Goal: Navigation & Orientation: Find specific page/section

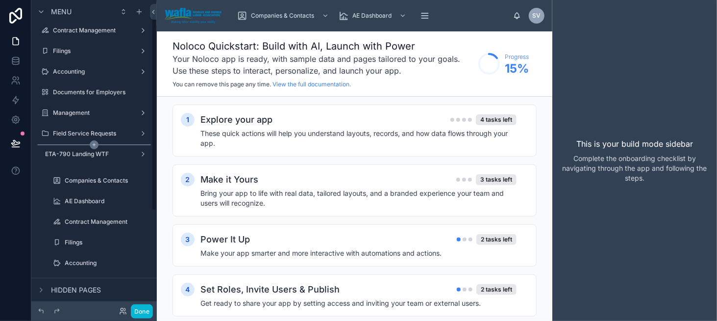
scroll to position [49, 0]
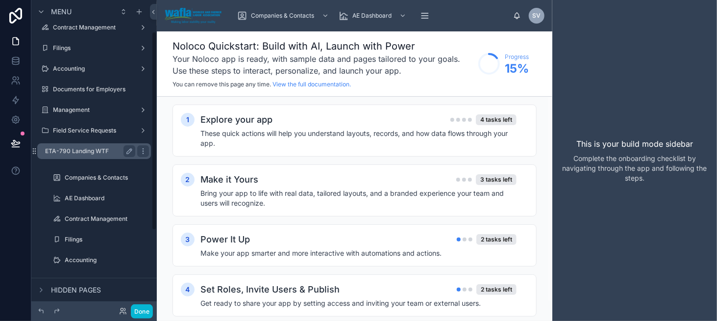
click at [94, 150] on label "ETA-790 Landing WTF" at bounding box center [88, 151] width 86 height 8
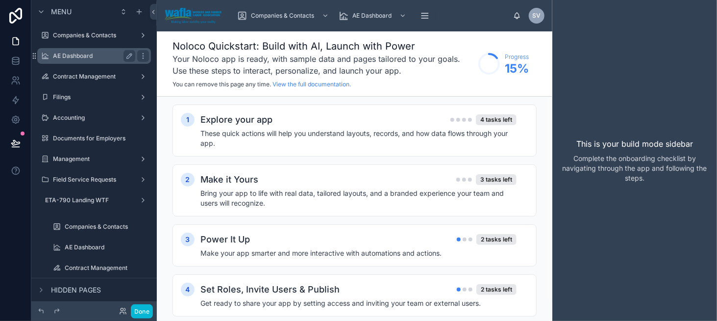
click at [105, 60] on div "AE Dashboard" at bounding box center [94, 56] width 82 height 12
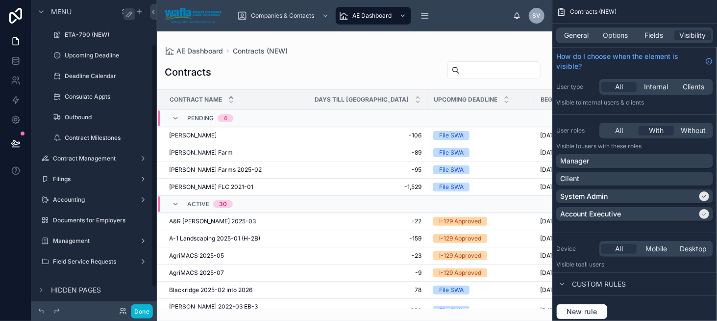
scroll to position [83, 0]
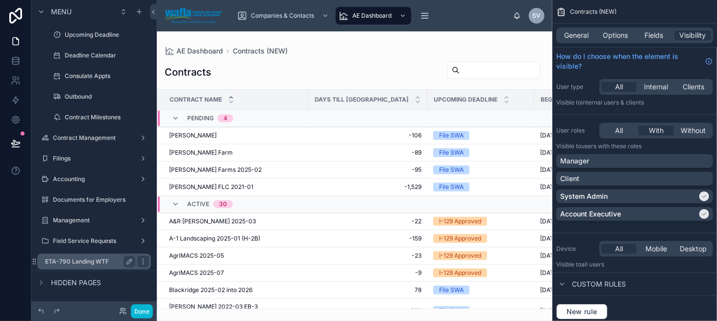
click at [99, 265] on div "ETA-790 Landing WTF" at bounding box center [90, 261] width 90 height 12
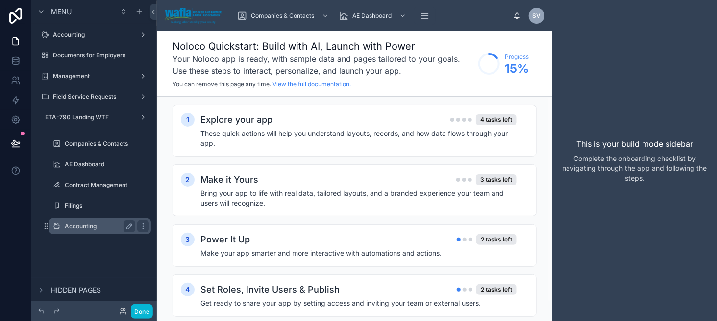
click at [110, 222] on label "Accounting" at bounding box center [98, 226] width 67 height 8
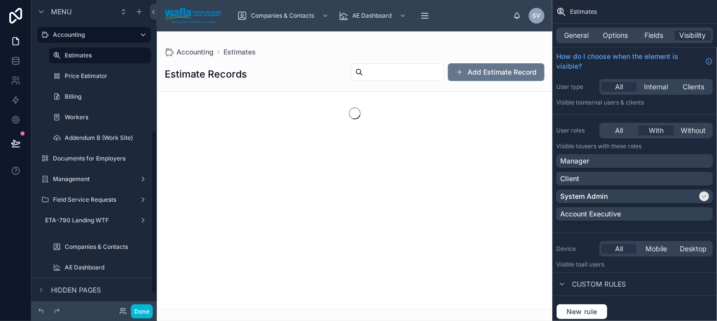
scroll to position [246, 0]
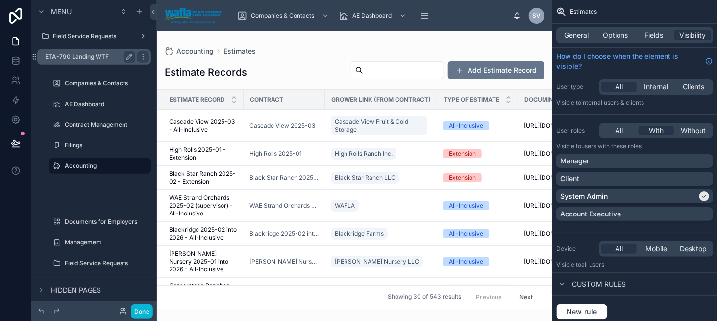
click at [100, 56] on label "ETA-790 Landing WTF" at bounding box center [88, 57] width 86 height 8
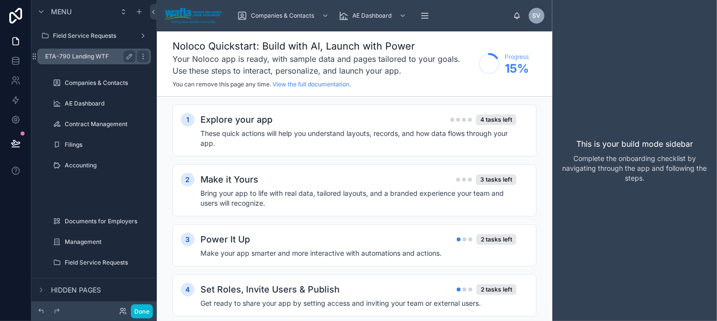
click at [104, 55] on label "ETA-790 Landing WTF" at bounding box center [88, 56] width 86 height 8
click at [91, 53] on label "ETA-790 Landing WTF" at bounding box center [88, 56] width 86 height 8
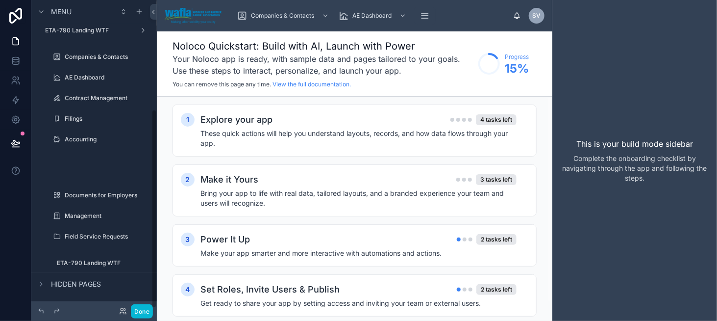
scroll to position [171, 0]
click at [91, 261] on label "ETA-790 Landing WTF" at bounding box center [94, 261] width 74 height 8
click at [91, 260] on label "ETA-790 Landing WTF" at bounding box center [94, 261] width 74 height 8
click at [105, 261] on label "ETA-790 Landing WTF" at bounding box center [94, 261] width 74 height 8
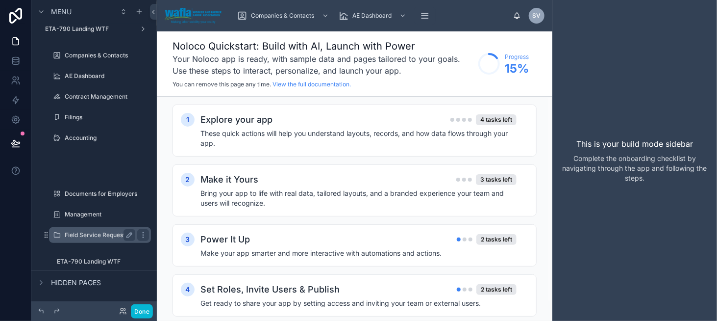
click at [91, 235] on label "Field Service Requests" at bounding box center [98, 235] width 67 height 8
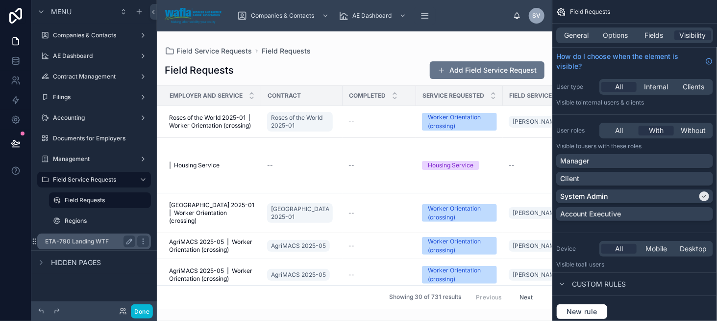
click at [65, 234] on div "ETA-790 Landing WTF" at bounding box center [94, 241] width 110 height 16
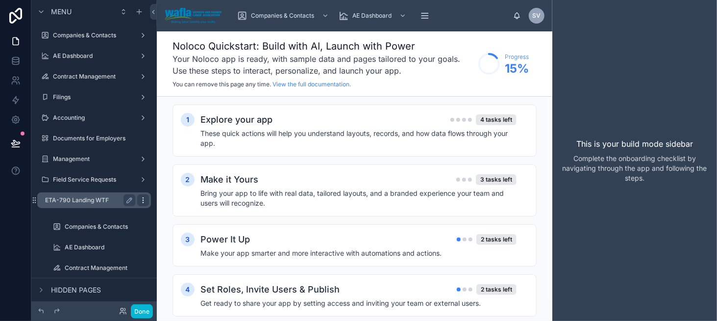
click at [141, 198] on icon "scrollable content" at bounding box center [143, 200] width 8 height 8
click at [102, 198] on label "ETA-790 Landing WTF" at bounding box center [88, 200] width 86 height 8
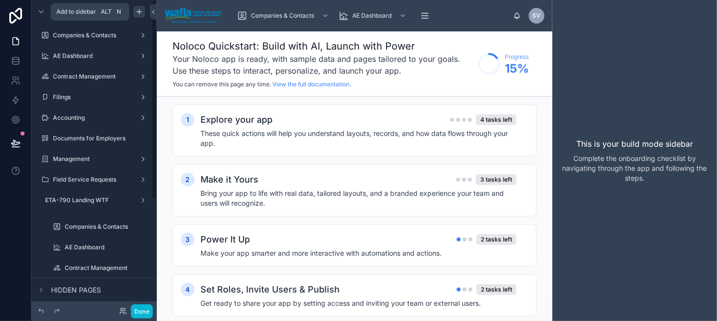
click at [138, 8] on icon "scrollable content" at bounding box center [139, 12] width 8 height 8
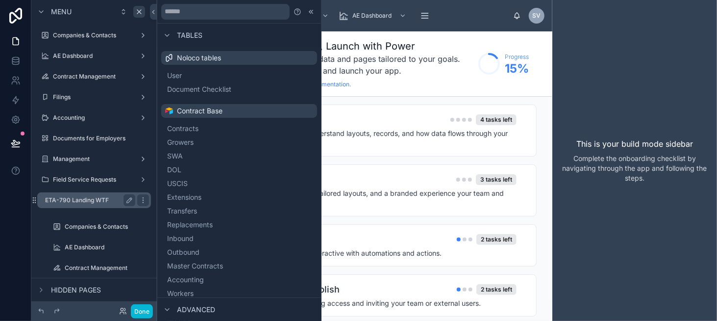
click at [83, 198] on label "ETA-790 Landing WTF" at bounding box center [88, 200] width 86 height 8
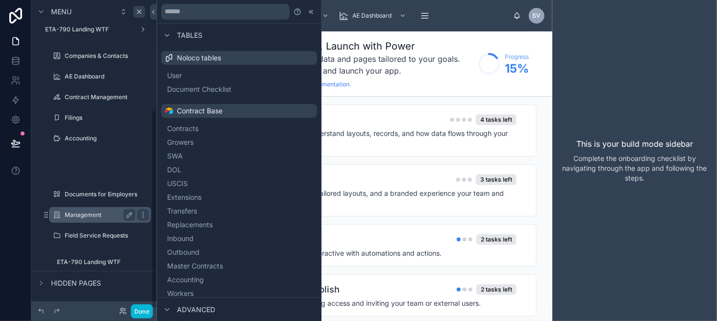
scroll to position [171, 0]
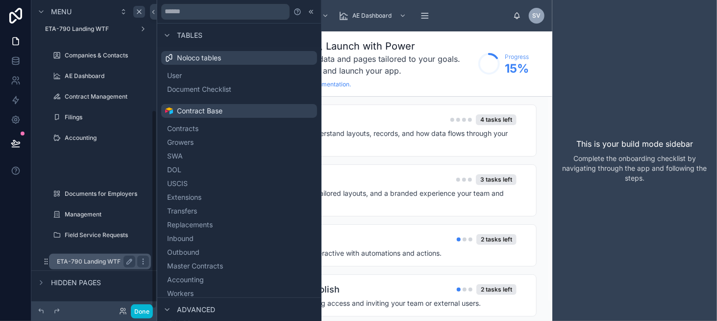
click at [95, 256] on div "ETA-790 Landing WTF" at bounding box center [96, 261] width 78 height 12
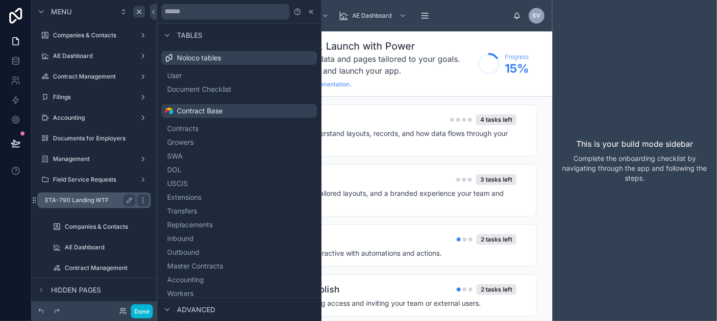
click at [102, 202] on label "ETA-790 Landing WTF" at bounding box center [88, 200] width 86 height 8
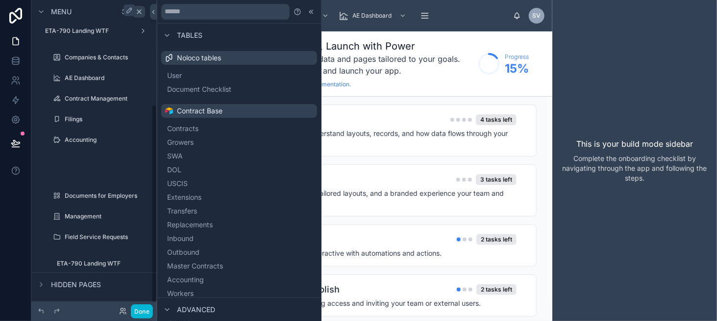
scroll to position [171, 0]
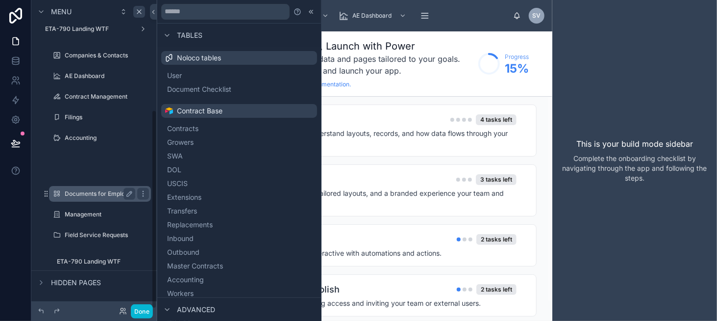
click at [94, 191] on label "Documents for Employers" at bounding box center [101, 194] width 73 height 8
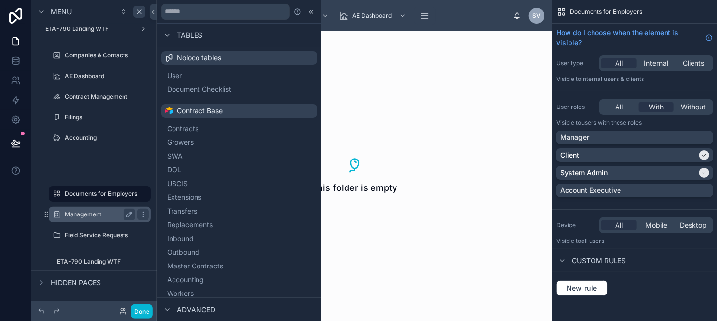
click at [74, 213] on label "Management" at bounding box center [98, 214] width 67 height 8
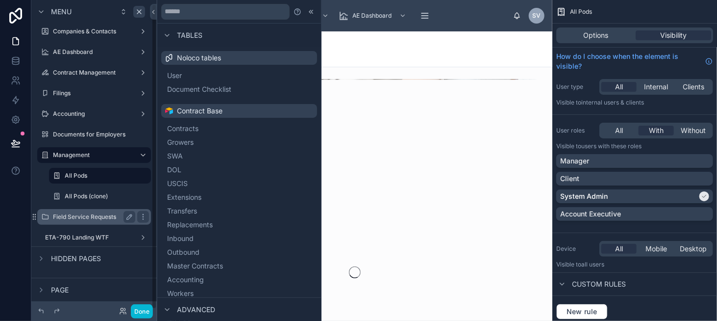
scroll to position [4, 0]
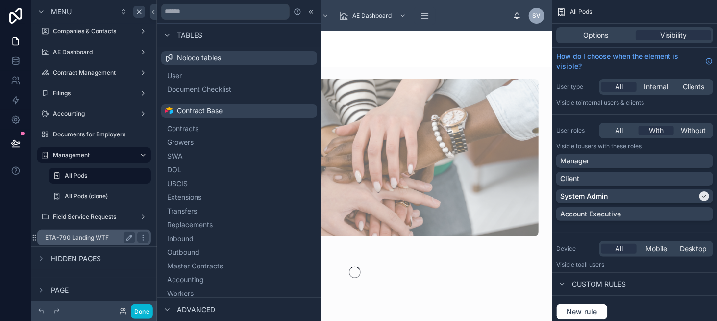
click at [95, 233] on div "ETA-790 Landing WTF" at bounding box center [90, 237] width 90 height 12
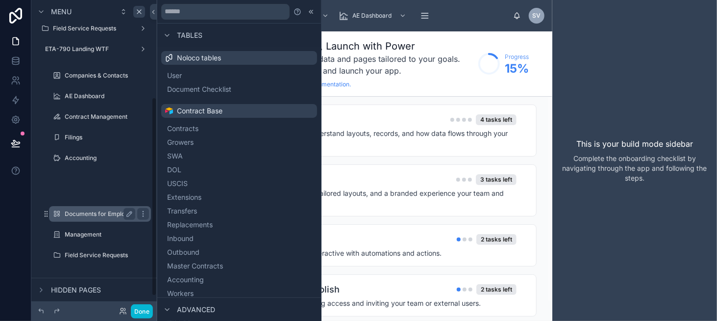
click at [105, 213] on label "Documents for Employers" at bounding box center [101, 214] width 73 height 8
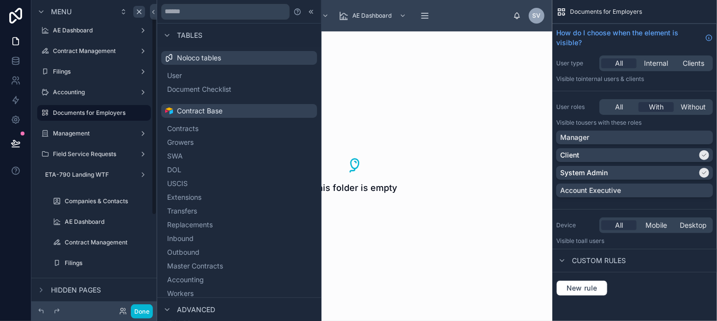
scroll to position [24, 0]
click at [75, 179] on div "ETA-790 Landing WTF" at bounding box center [90, 176] width 90 height 12
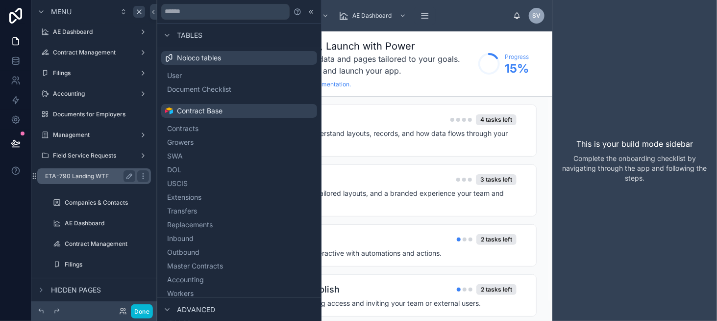
click at [75, 179] on label "ETA-790 Landing WTF" at bounding box center [88, 176] width 86 height 8
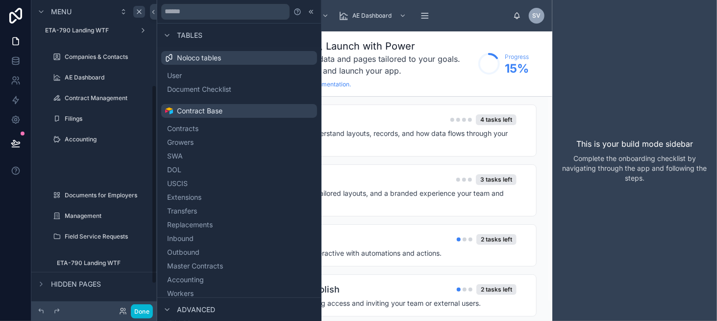
scroll to position [171, 0]
click at [86, 188] on div "Documents for Employers" at bounding box center [100, 194] width 71 height 12
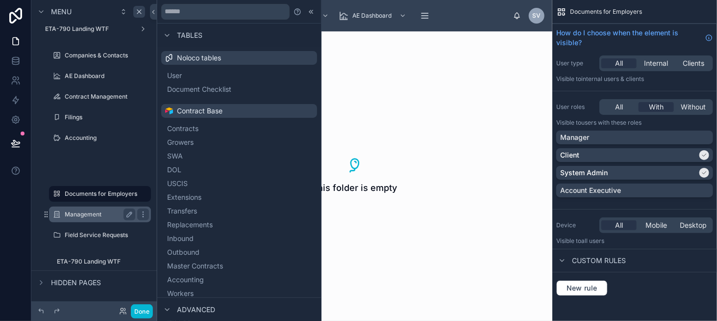
click at [81, 212] on label "Management" at bounding box center [98, 214] width 67 height 8
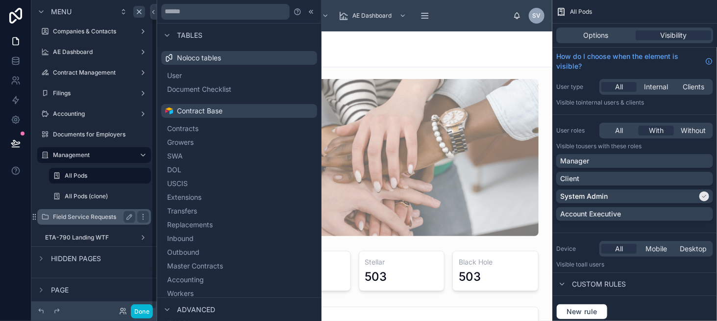
drag, startPoint x: 90, startPoint y: 231, endPoint x: 110, endPoint y: 169, distance: 65.3
click at [90, 231] on div "ETA-790 Landing WTF" at bounding box center [94, 237] width 110 height 16
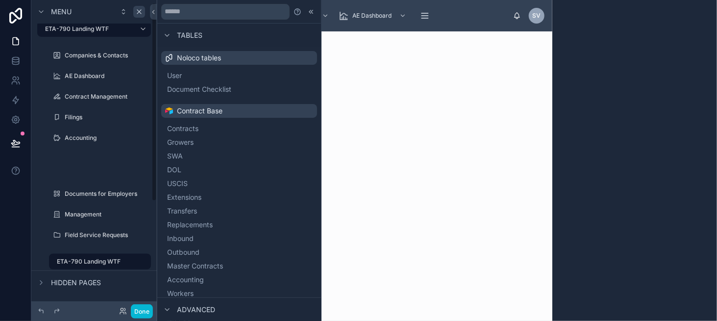
scroll to position [4, 0]
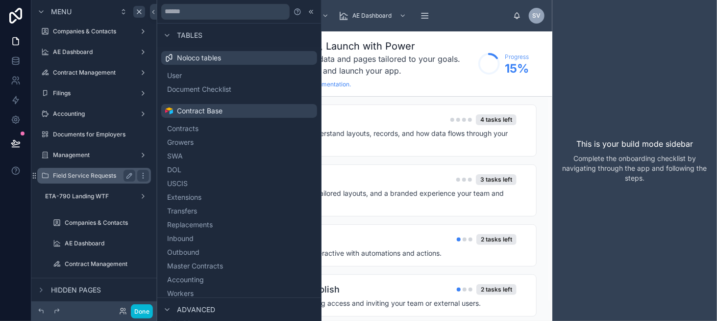
click at [104, 170] on div "Field Service Requests" at bounding box center [94, 176] width 82 height 12
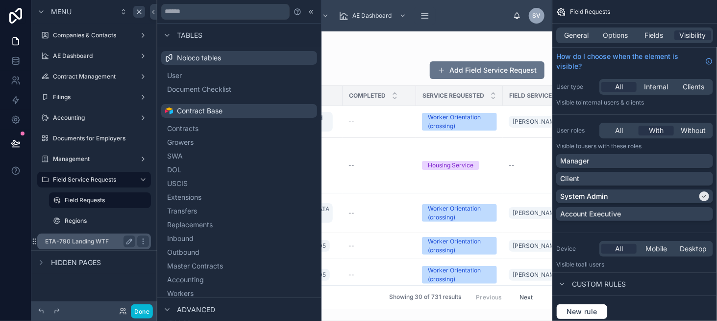
click at [92, 237] on label "ETA-790 Landing WTF" at bounding box center [88, 241] width 86 height 8
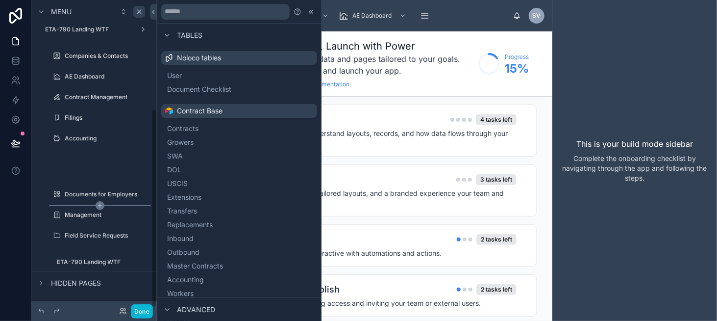
scroll to position [171, 0]
click at [96, 259] on label "ETA-790 Landing WTF" at bounding box center [94, 261] width 74 height 8
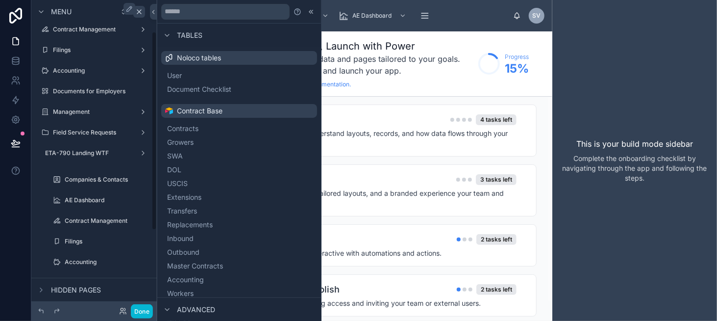
scroll to position [49, 0]
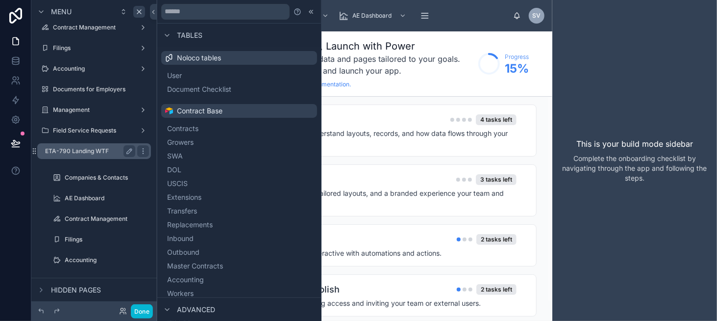
click at [88, 148] on label "ETA-790 Landing WTF" at bounding box center [88, 151] width 86 height 8
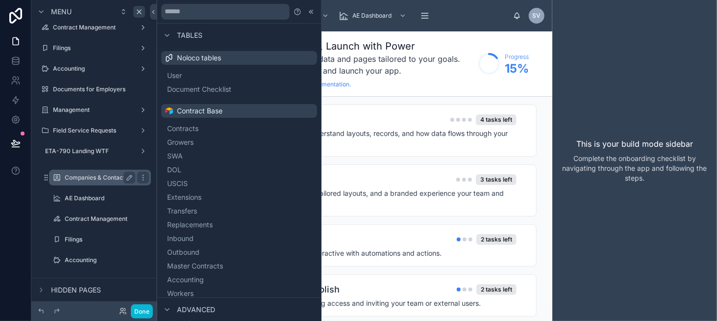
click at [81, 173] on label "Companies & Contacts" at bounding box center [98, 177] width 67 height 8
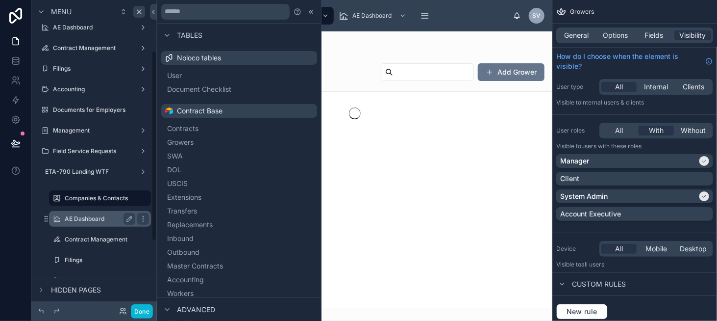
scroll to position [81, 0]
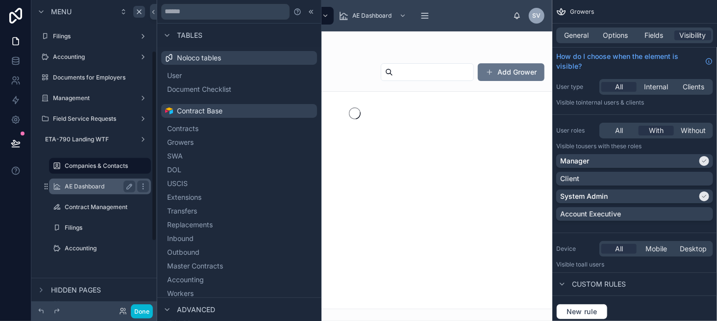
click at [84, 189] on label "AE Dashboard" at bounding box center [98, 186] width 67 height 8
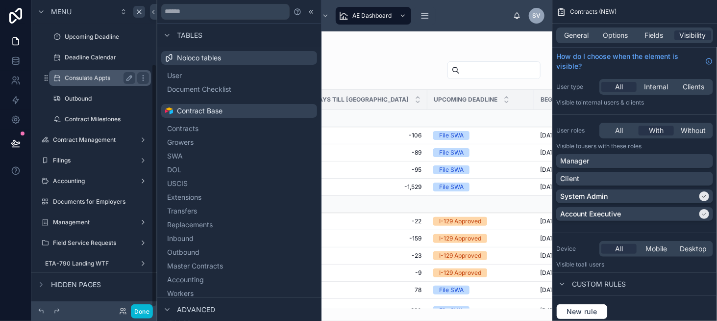
scroll to position [83, 0]
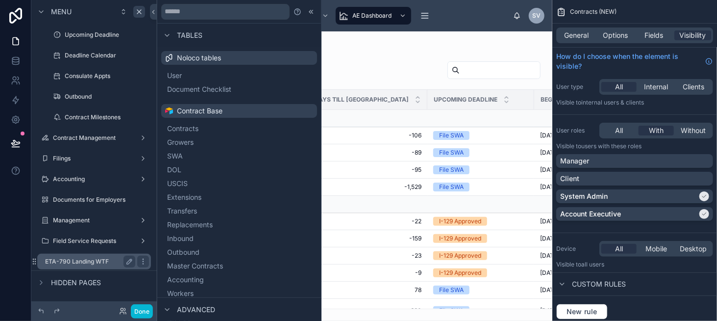
click at [83, 258] on label "ETA-790 Landing WTF" at bounding box center [88, 261] width 86 height 8
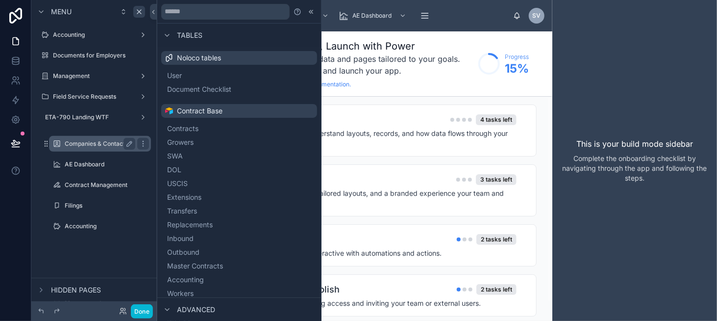
click at [85, 145] on label "Companies & Contacts" at bounding box center [98, 144] width 67 height 8
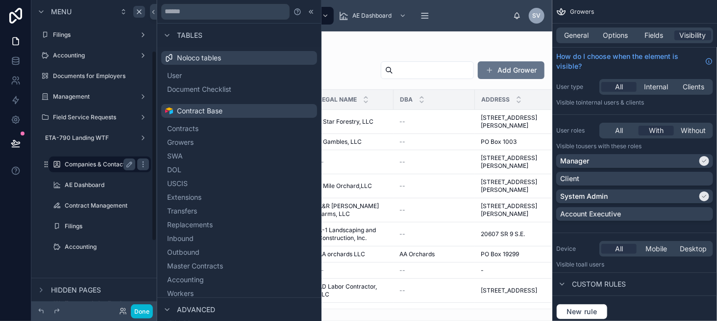
scroll to position [81, 0]
click at [100, 165] on label "Companies & Contacts" at bounding box center [98, 166] width 67 height 8
click at [92, 141] on label "ETA-790 Landing WTF" at bounding box center [88, 139] width 86 height 8
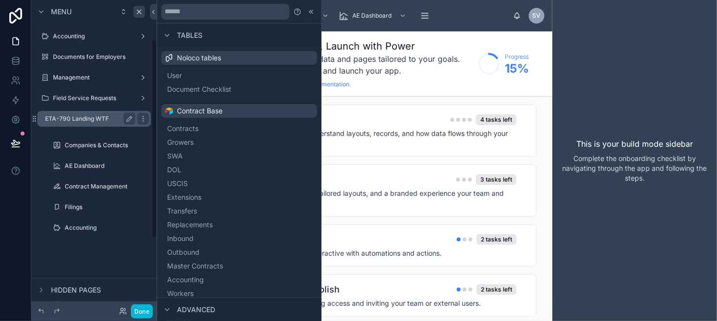
scroll to position [61, 0]
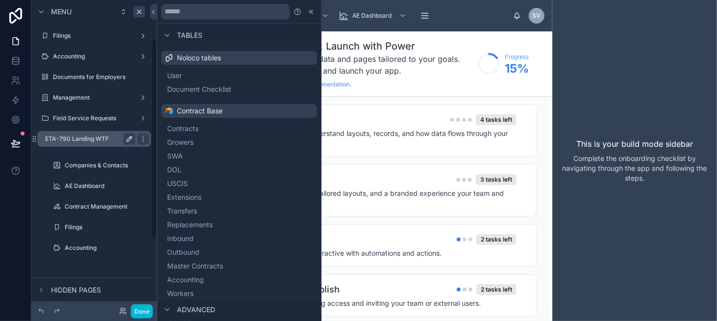
click at [130, 137] on icon "scrollable content" at bounding box center [130, 137] width 1 height 1
click at [101, 137] on input "**********" at bounding box center [82, 139] width 74 height 12
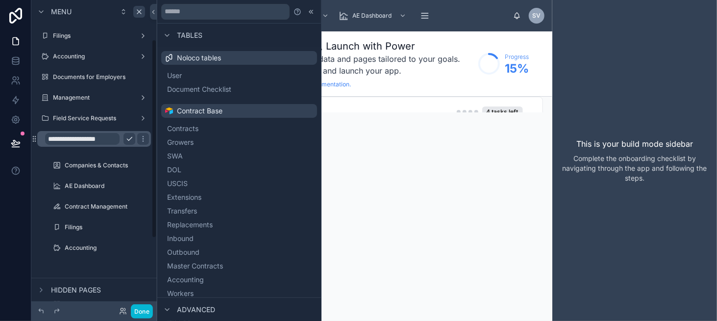
click at [101, 137] on input "**********" at bounding box center [82, 139] width 74 height 12
